Goal: Navigation & Orientation: Find specific page/section

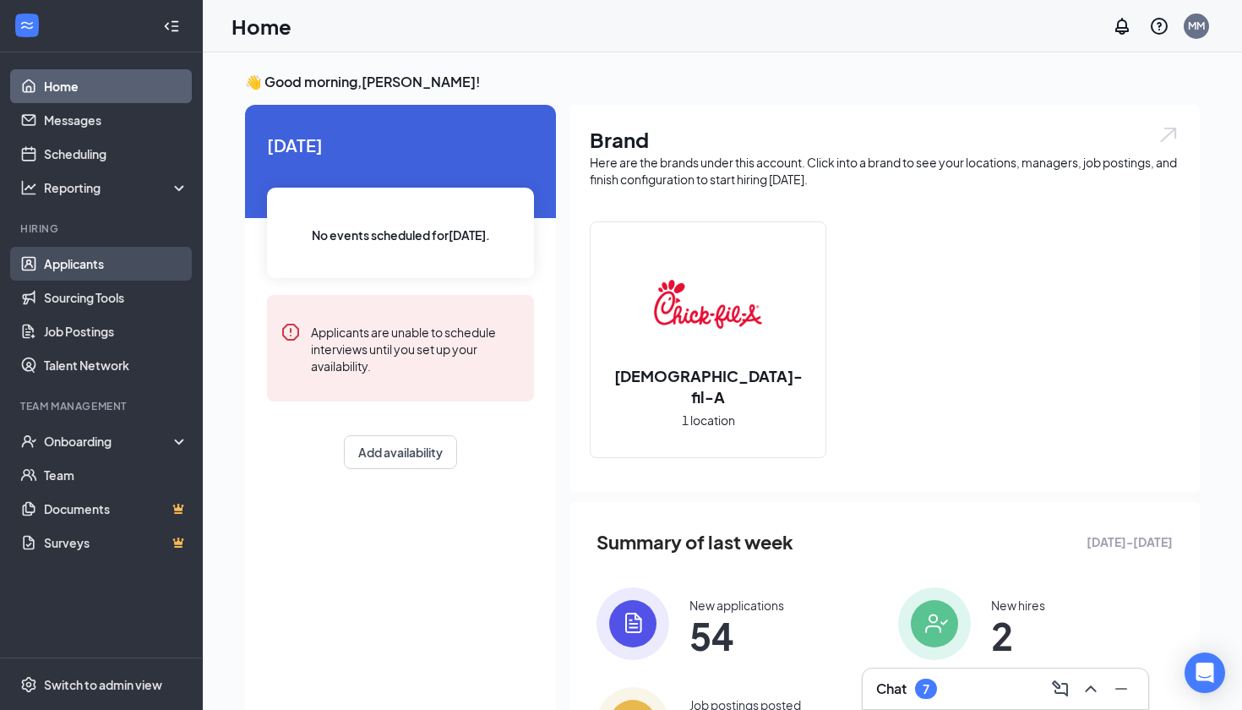
click at [121, 265] on link "Applicants" at bounding box center [116, 264] width 145 height 34
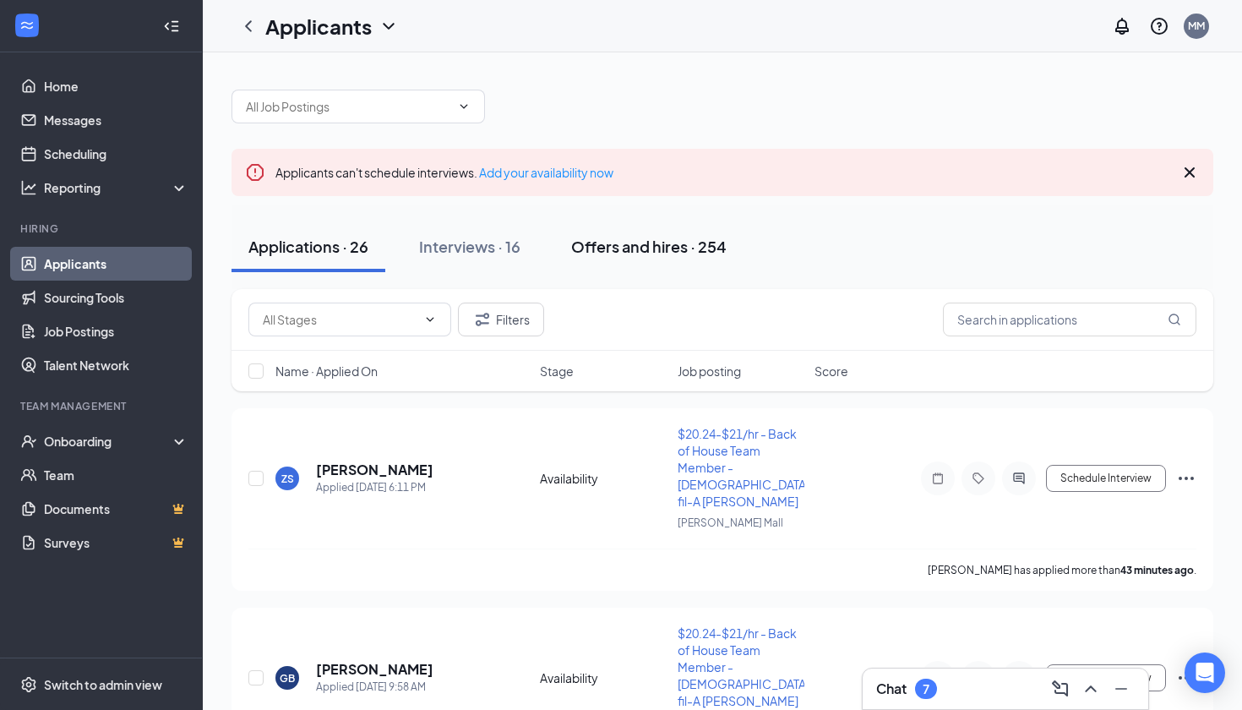
click at [618, 245] on div "Offers and hires · 254" at bounding box center [648, 246] width 155 height 21
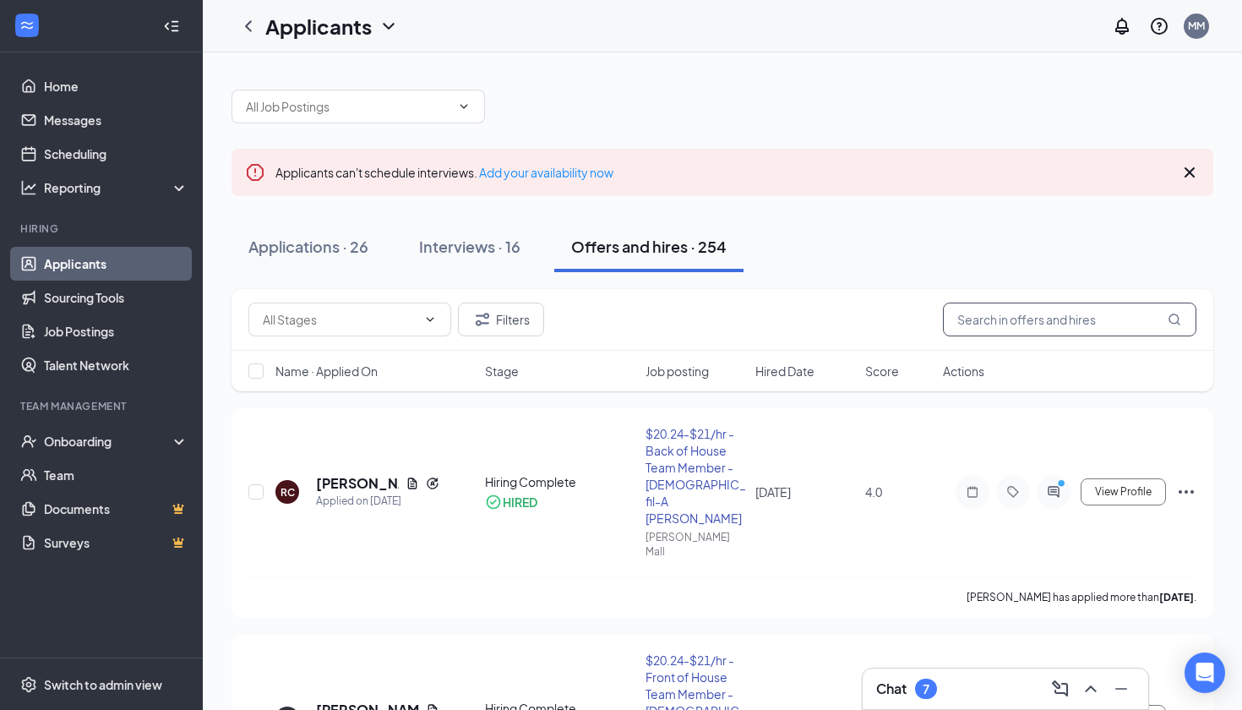
click at [968, 312] on input "text" at bounding box center [1070, 320] width 254 height 34
click at [918, 679] on div "Chat 7" at bounding box center [906, 689] width 61 height 20
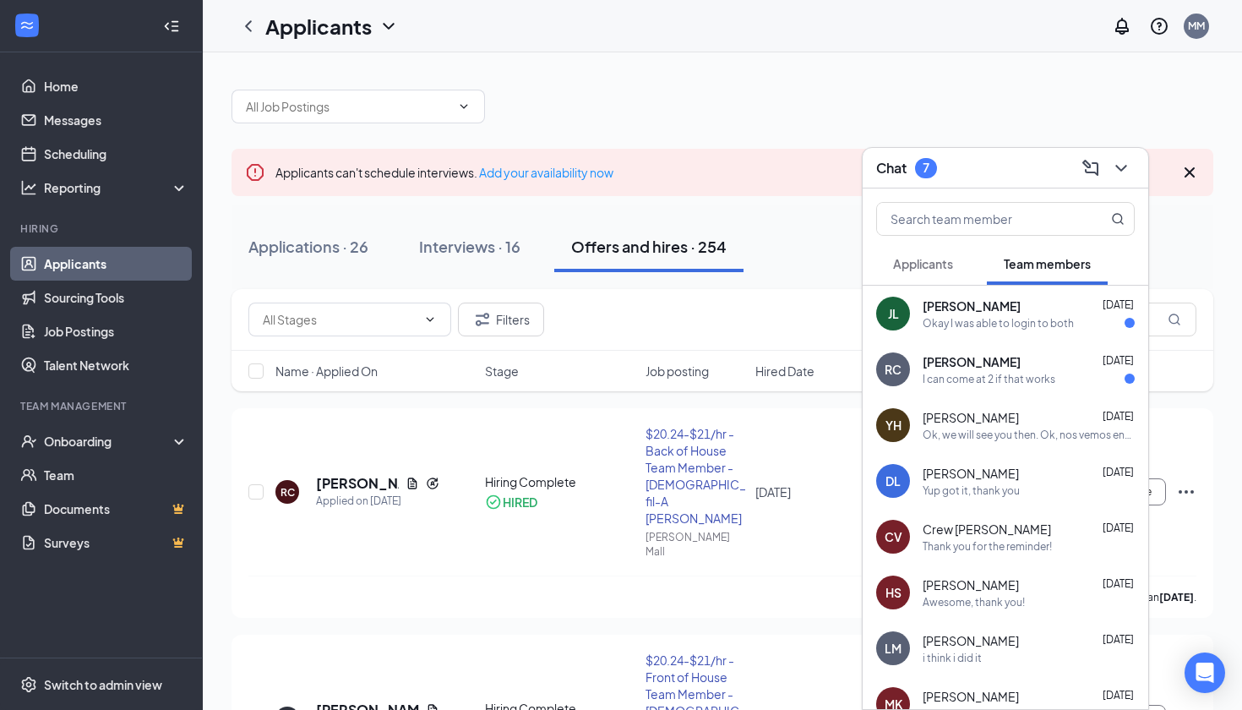
click at [942, 253] on button "Applicants" at bounding box center [923, 264] width 94 height 42
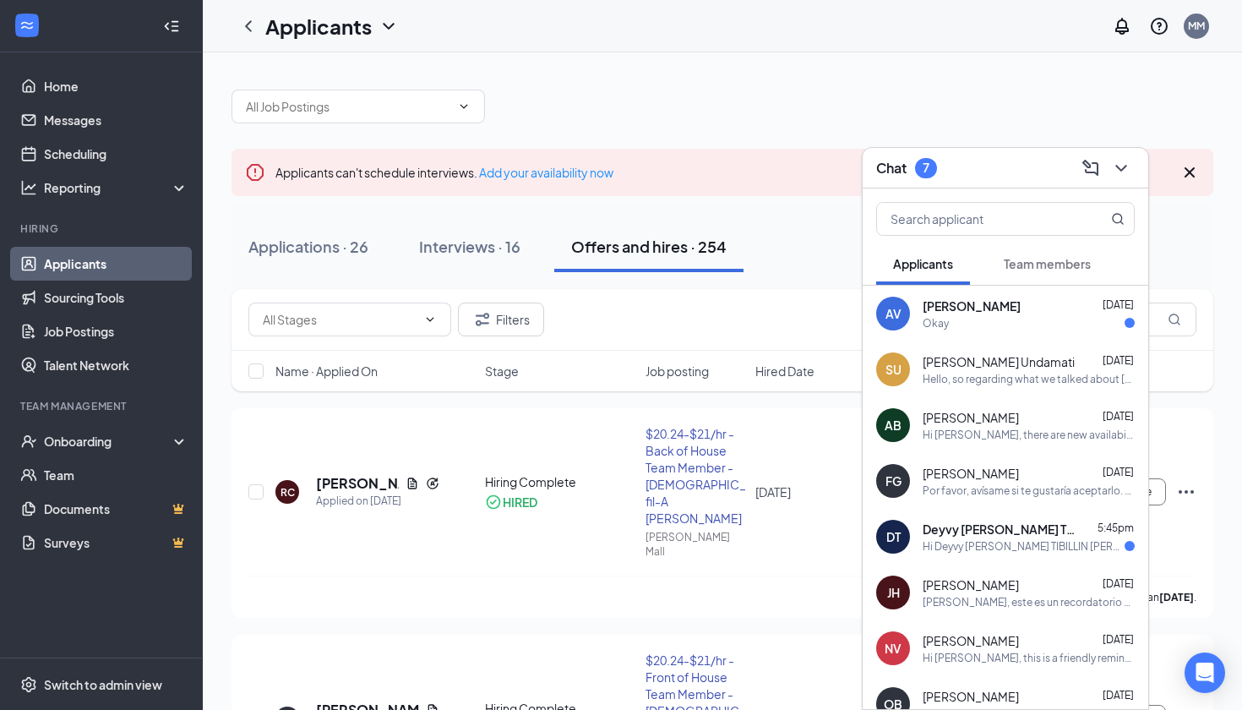
click at [1030, 481] on div "[PERSON_NAME] [DATE]" at bounding box center [1029, 473] width 212 height 17
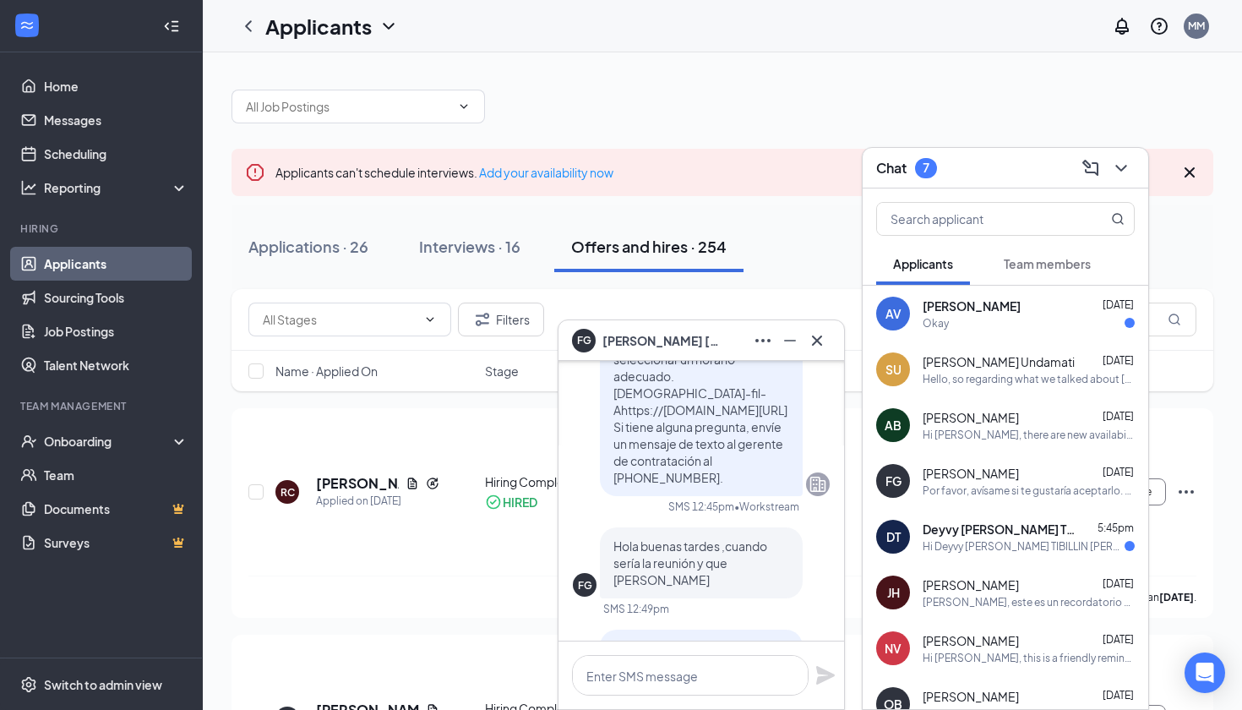
scroll to position [-1063, 0]
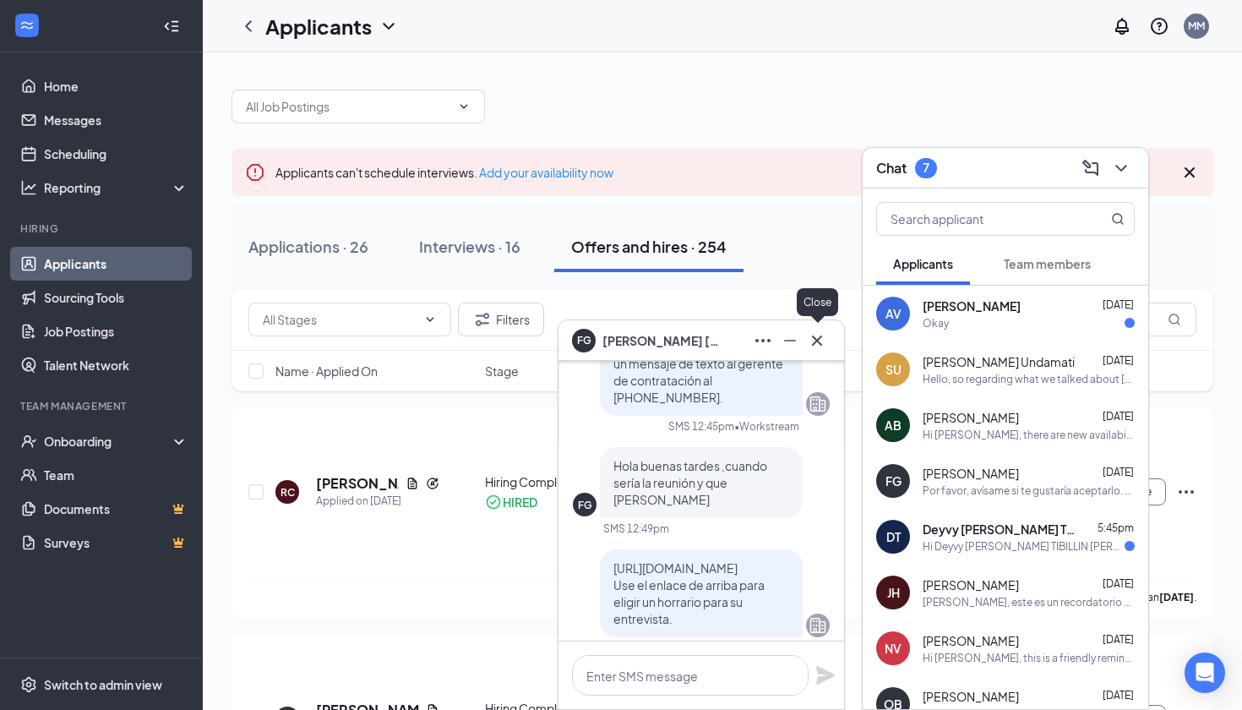
click at [813, 345] on icon "Cross" at bounding box center [817, 340] width 10 height 10
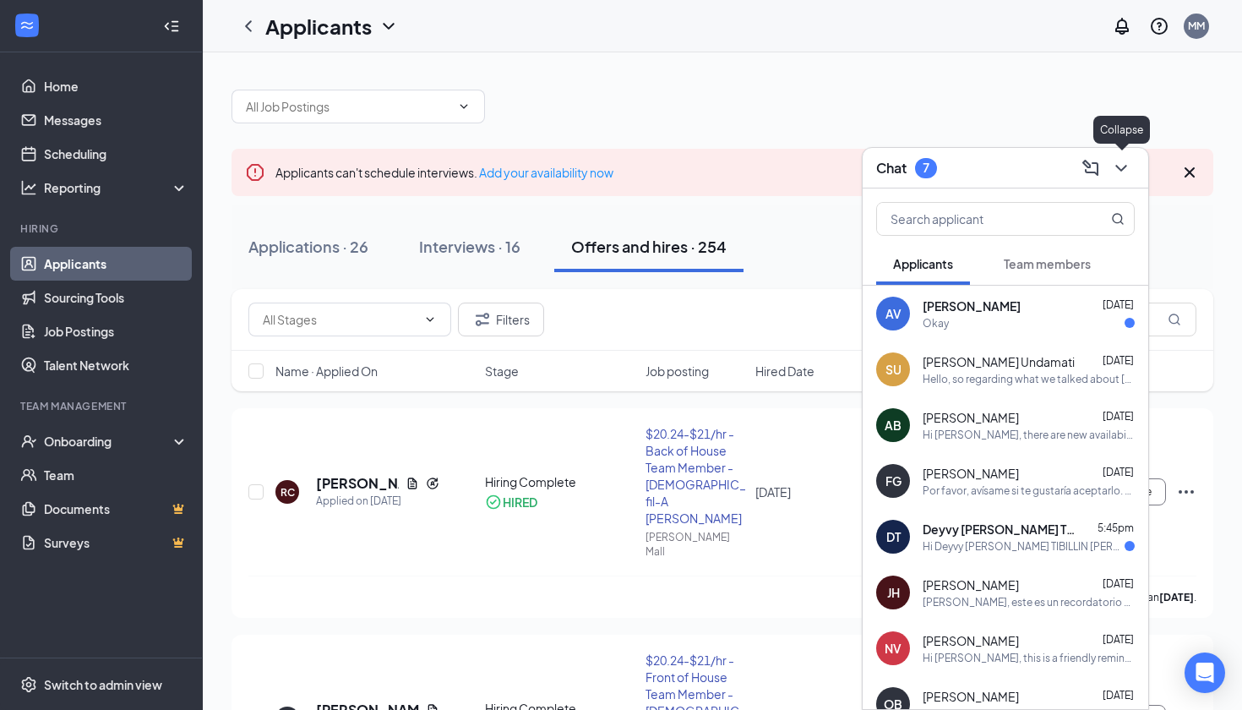
click at [1127, 171] on icon "ChevronDown" at bounding box center [1121, 168] width 20 height 20
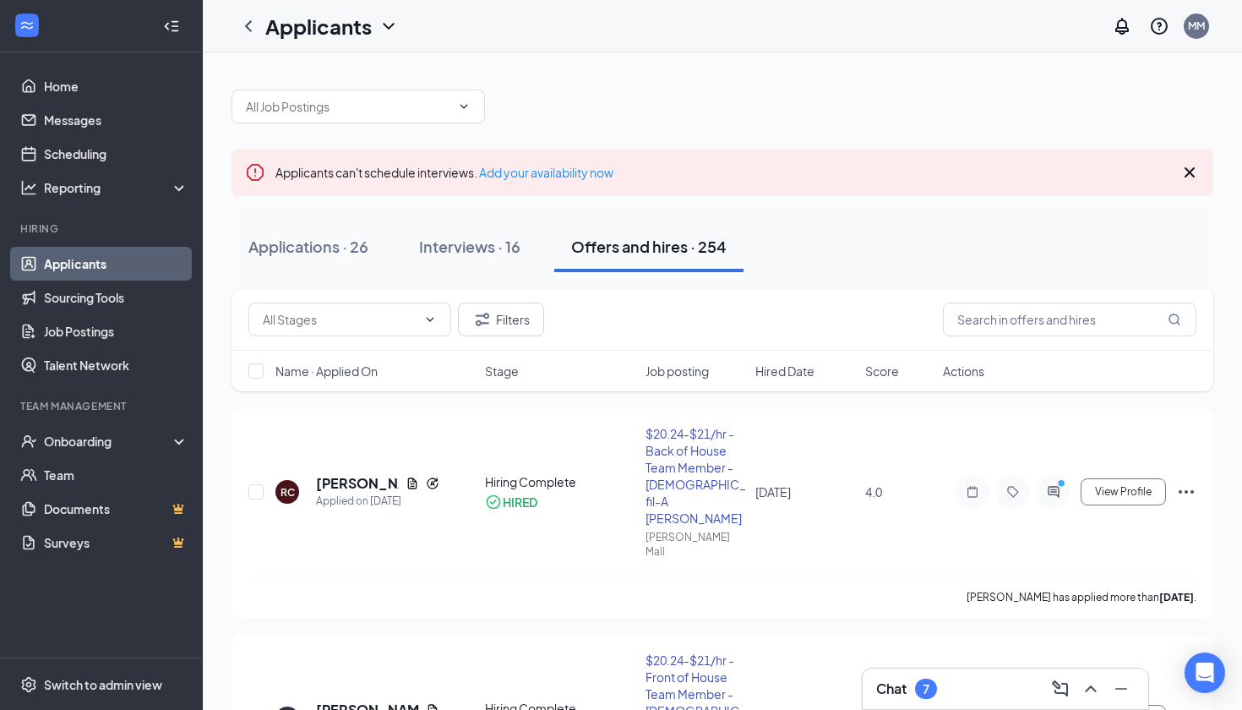
click at [1191, 166] on icon "Cross" at bounding box center [1190, 172] width 20 height 20
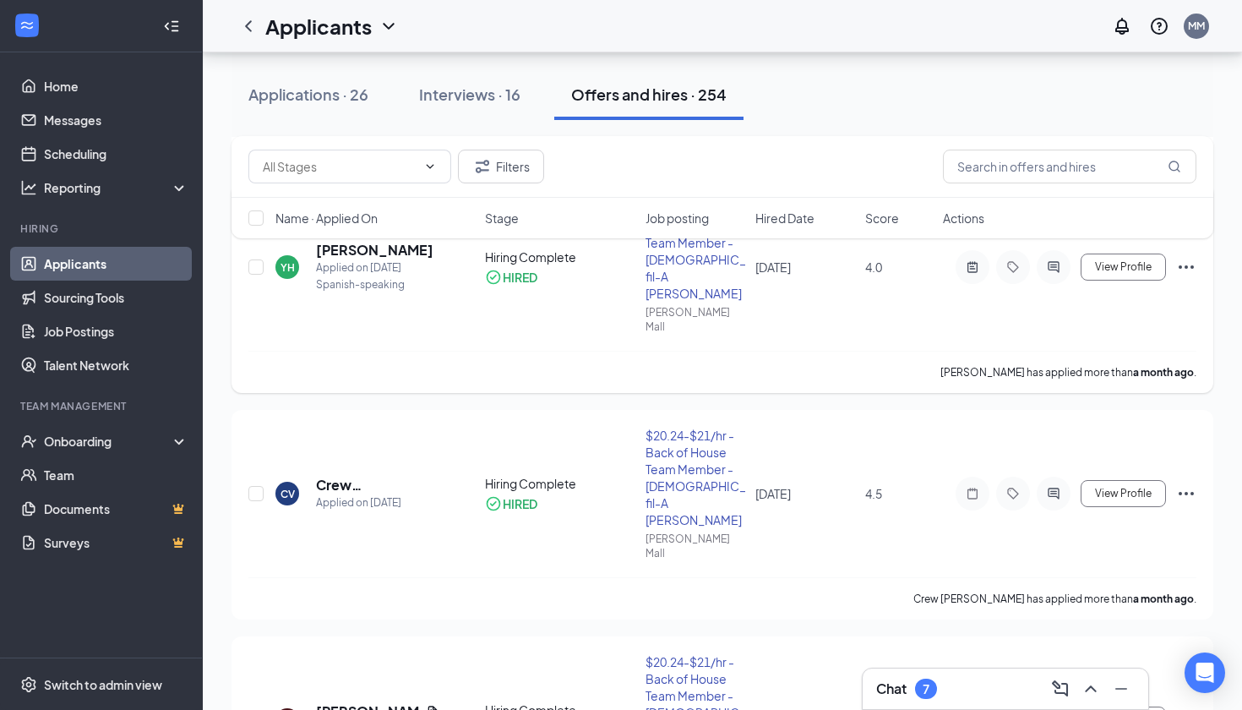
scroll to position [598, 0]
click at [123, 434] on div "Onboarding" at bounding box center [109, 441] width 130 height 17
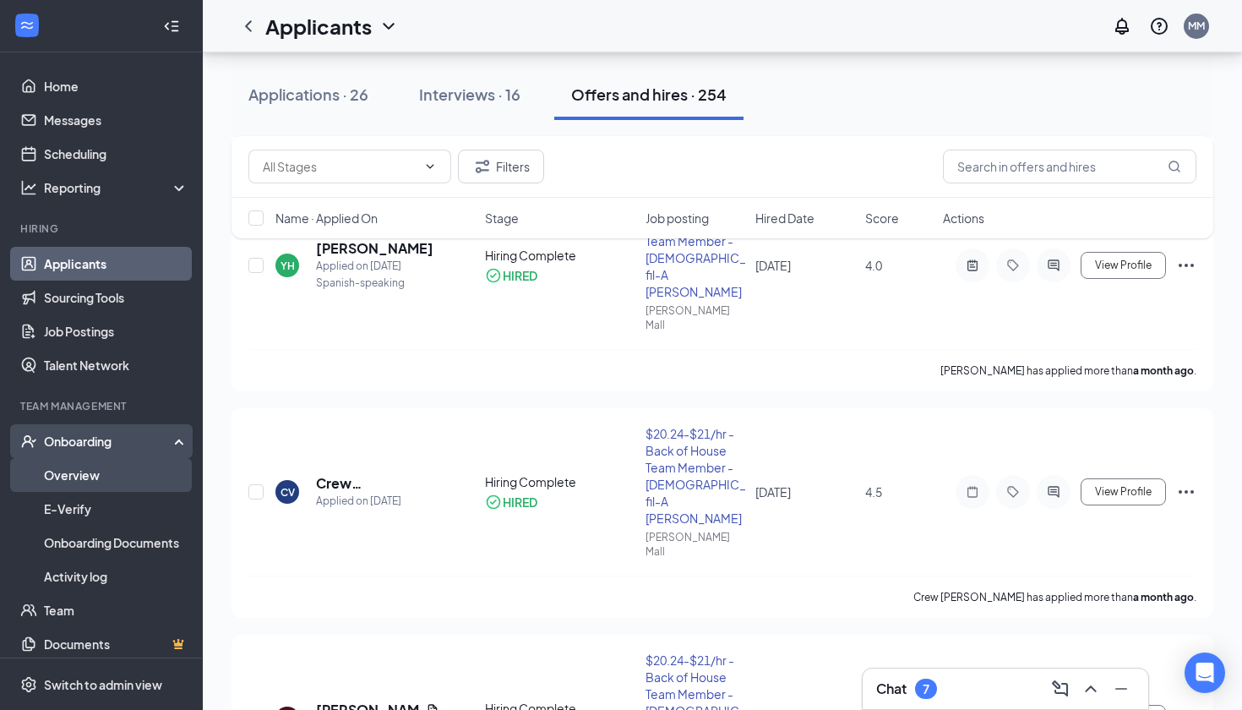
click at [114, 475] on link "Overview" at bounding box center [116, 475] width 145 height 34
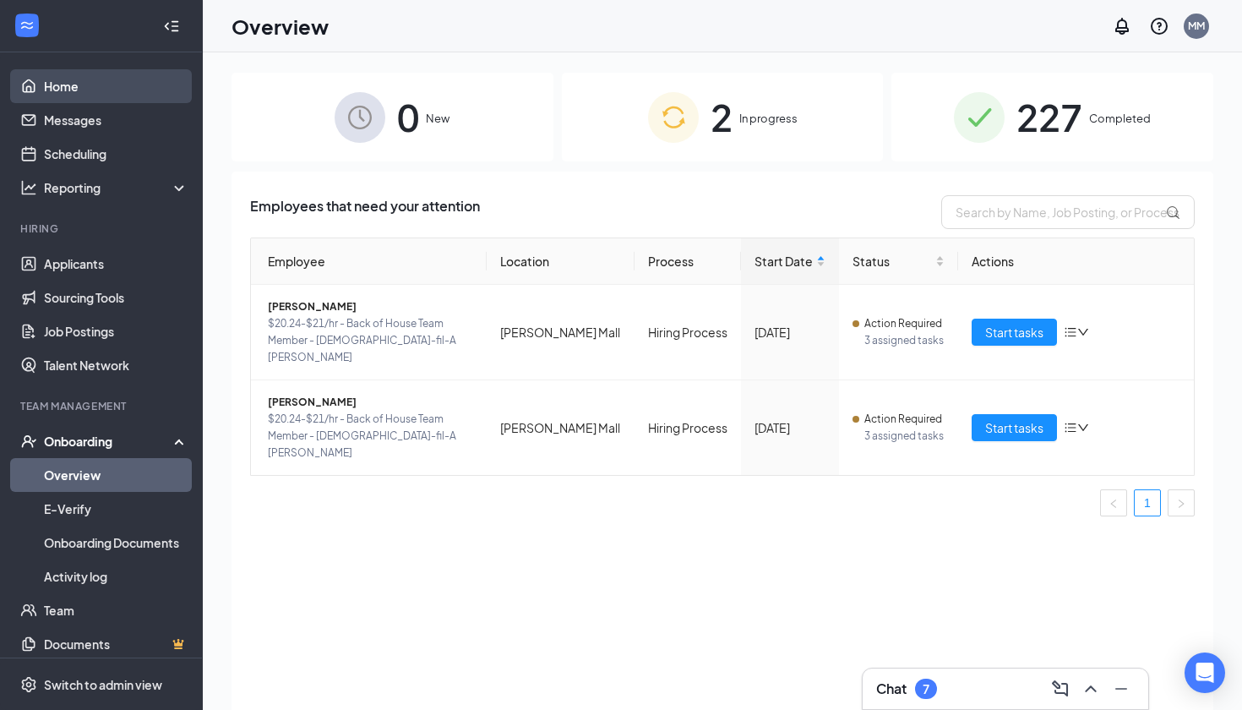
click at [143, 84] on link "Home" at bounding box center [116, 86] width 145 height 34
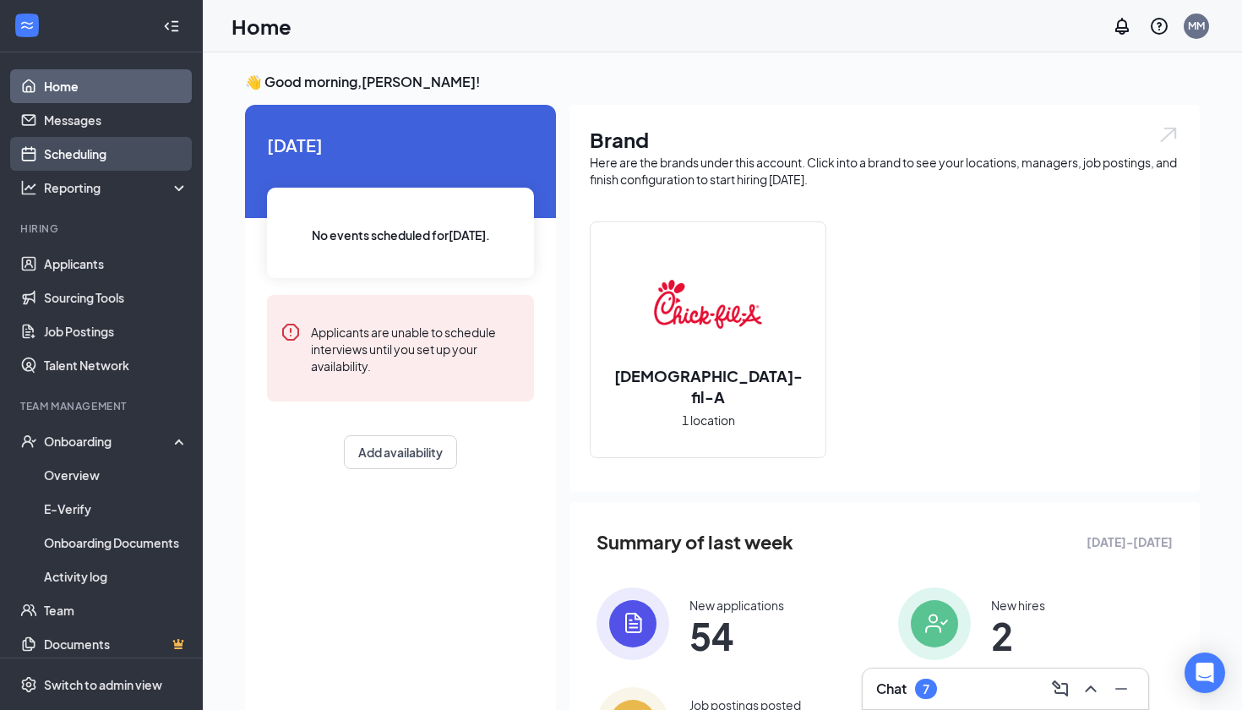
click at [156, 150] on link "Scheduling" at bounding box center [116, 154] width 145 height 34
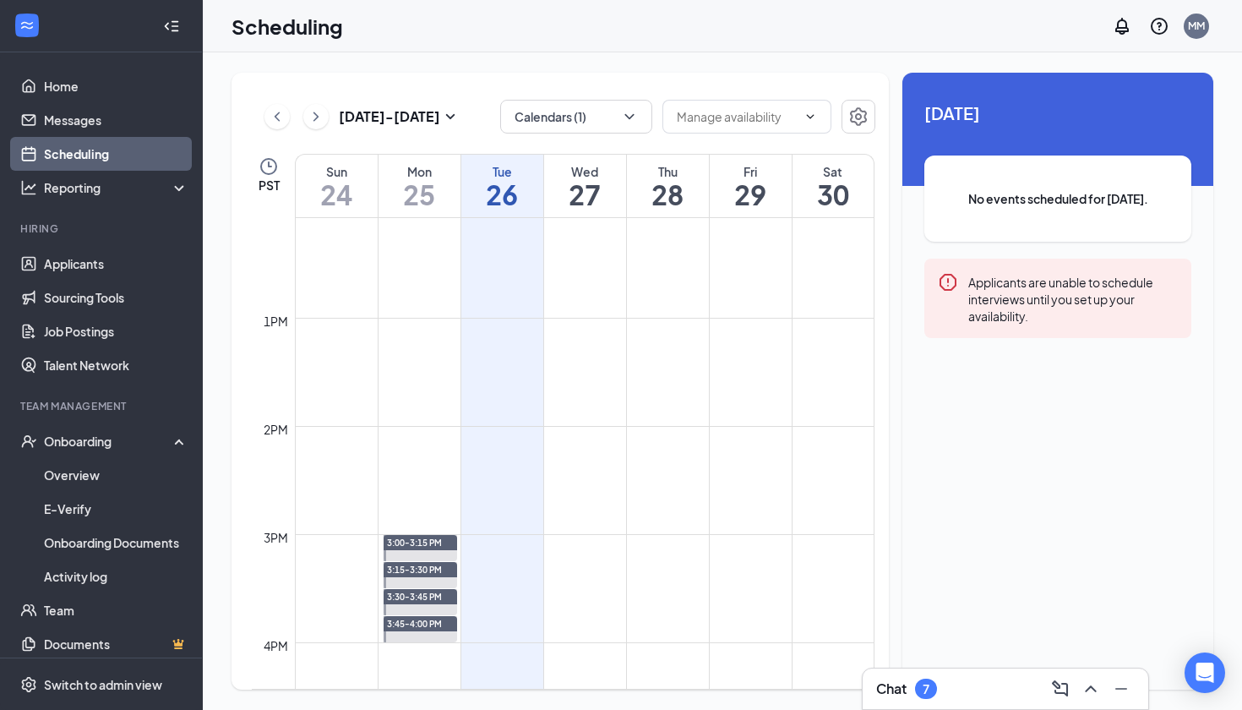
scroll to position [1312, 0]
